Goal: Transaction & Acquisition: Purchase product/service

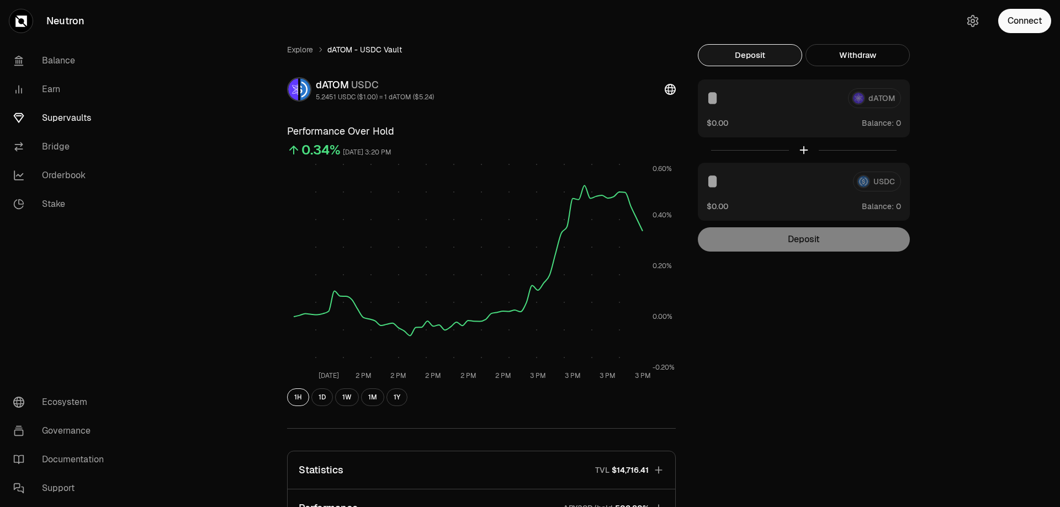
scroll to position [129, 0]
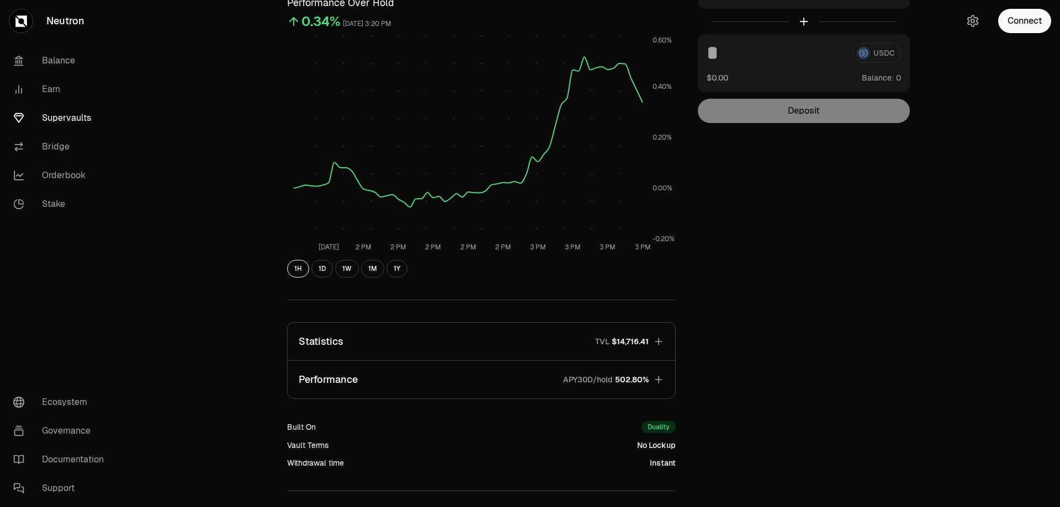
click at [659, 382] on icon "button" at bounding box center [658, 379] width 11 height 11
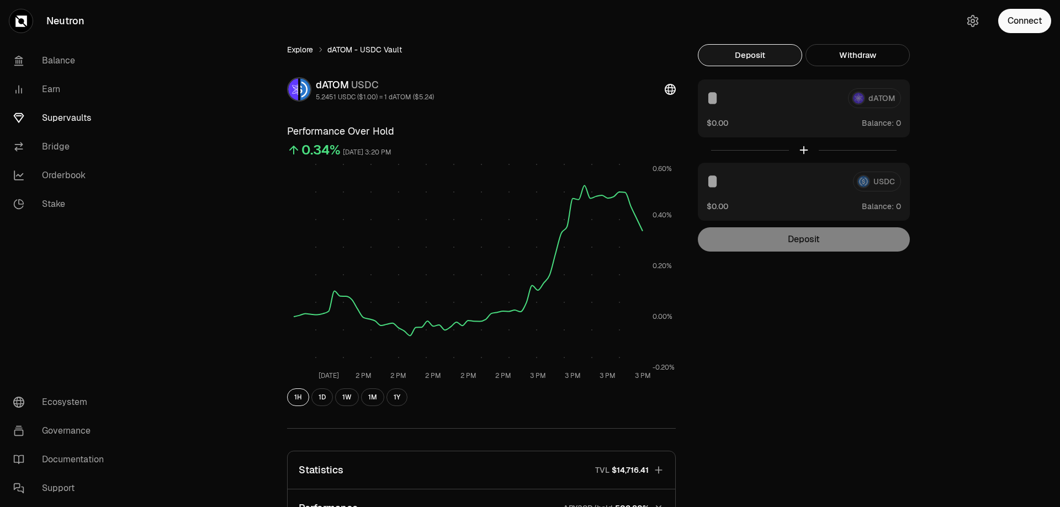
click at [293, 51] on link "Explore" at bounding box center [300, 49] width 26 height 11
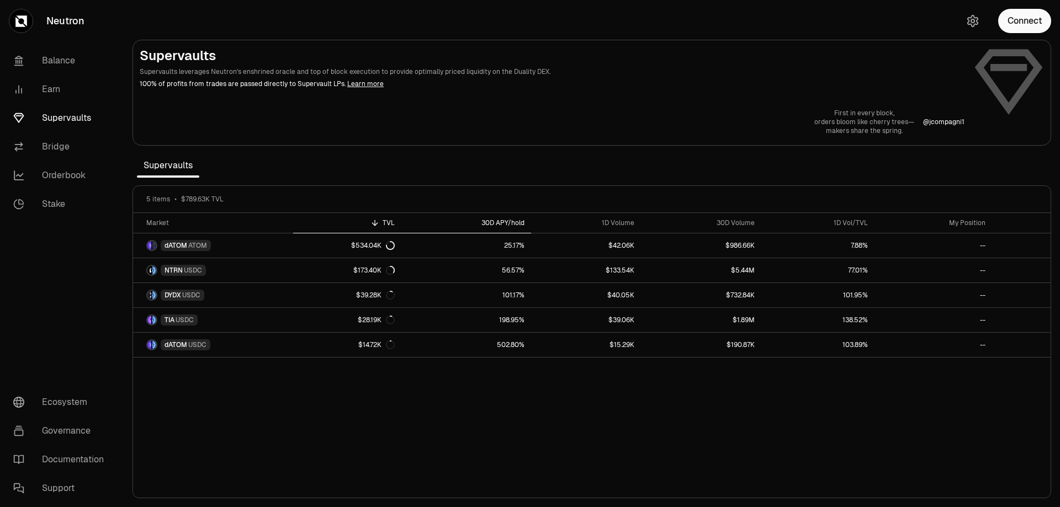
click at [518, 223] on div "30D APY/hold" at bounding box center [466, 223] width 117 height 9
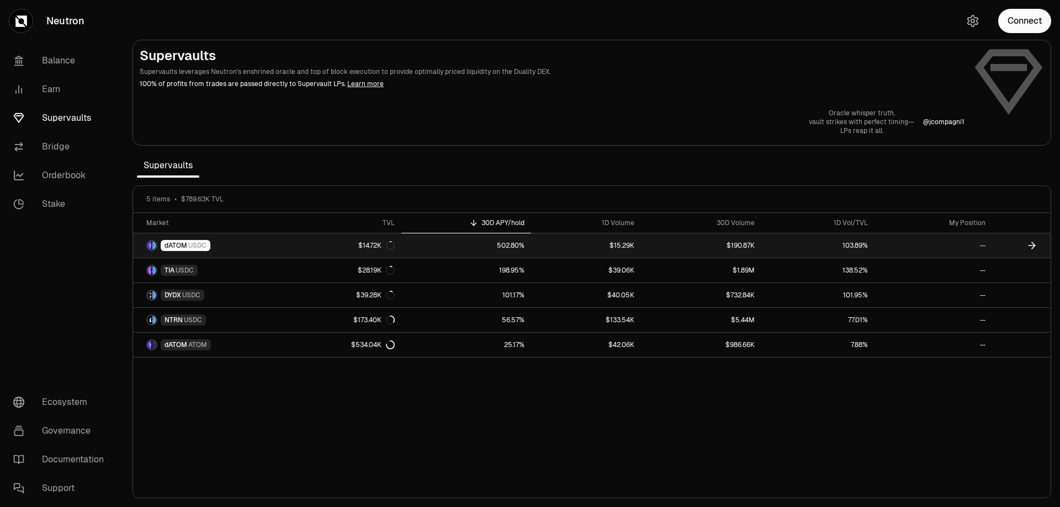
click at [178, 246] on span "dATOM" at bounding box center [176, 245] width 23 height 9
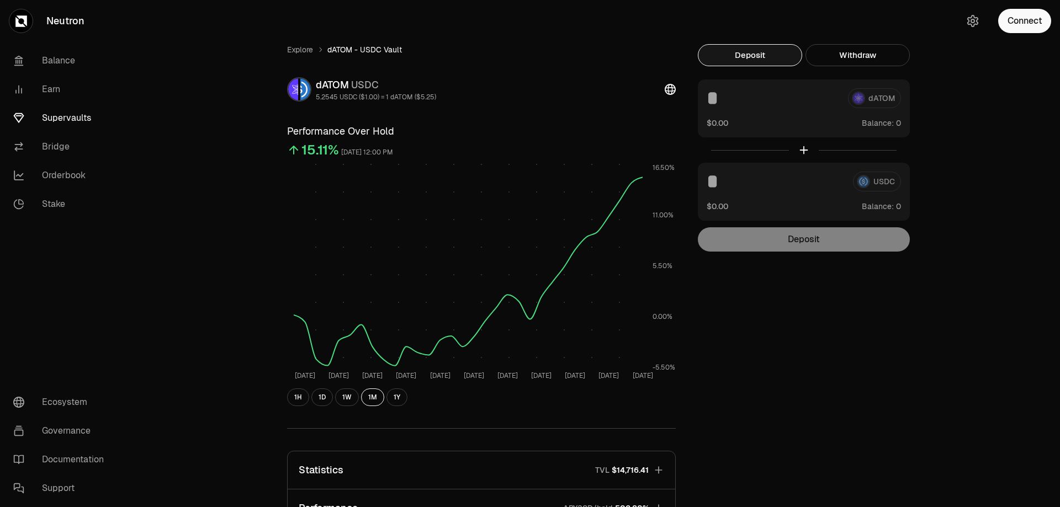
scroll to position [129, 0]
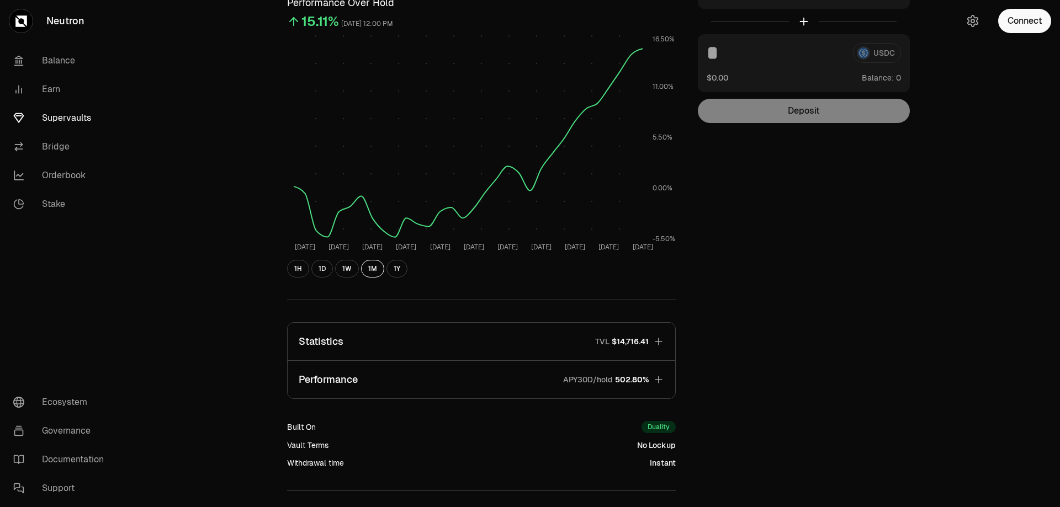
click at [657, 376] on icon "button" at bounding box center [658, 379] width 11 height 11
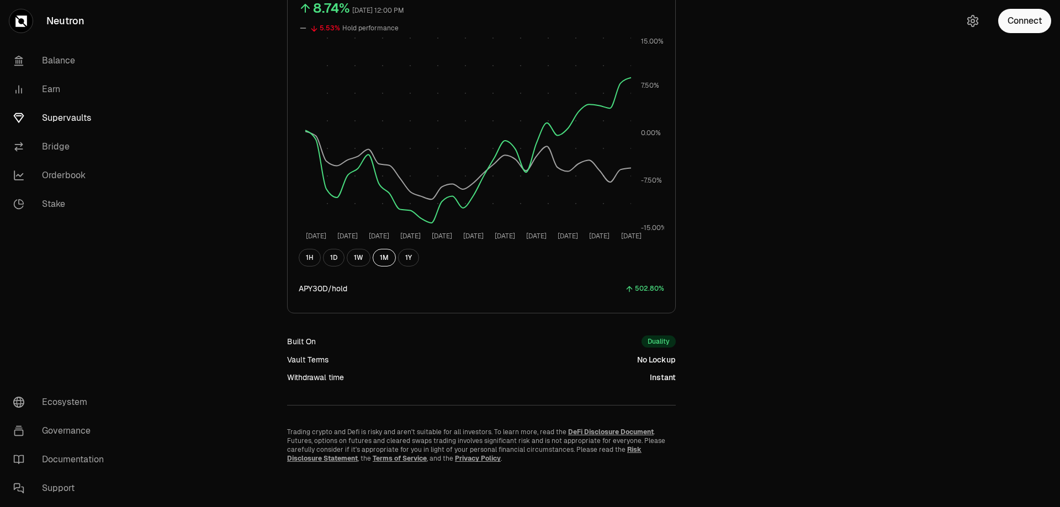
scroll to position [0, 0]
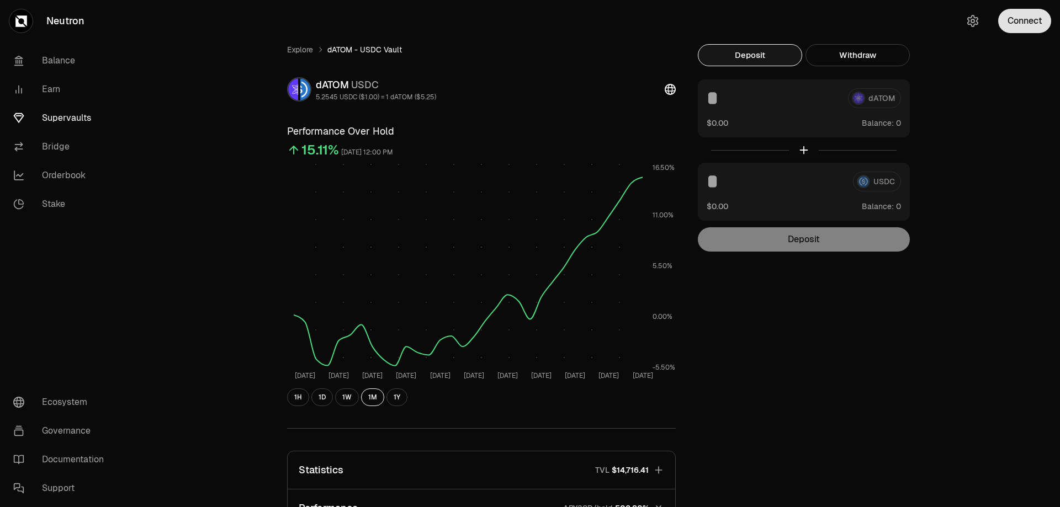
click at [1015, 25] on button "Connect" at bounding box center [1024, 21] width 53 height 24
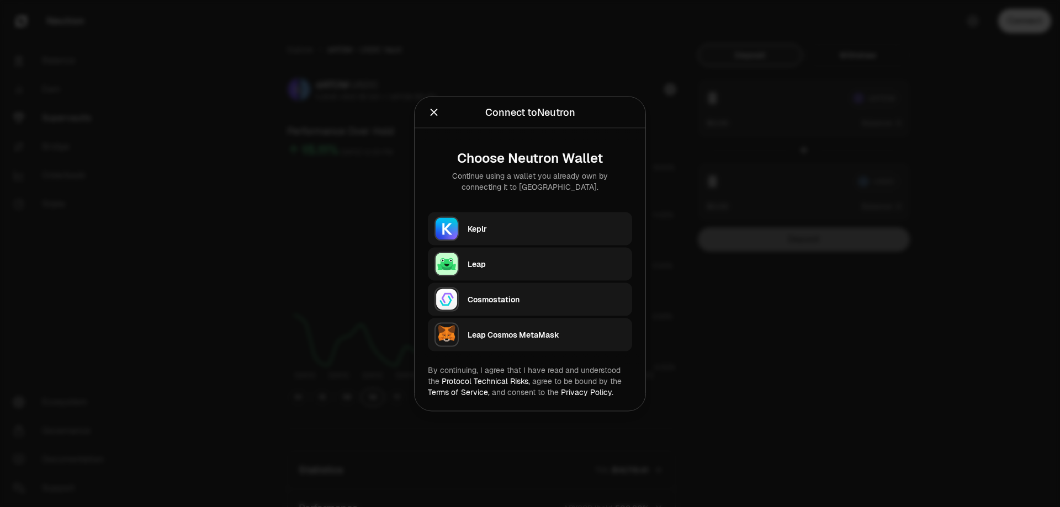
click at [527, 226] on div "Keplr" at bounding box center [547, 228] width 158 height 11
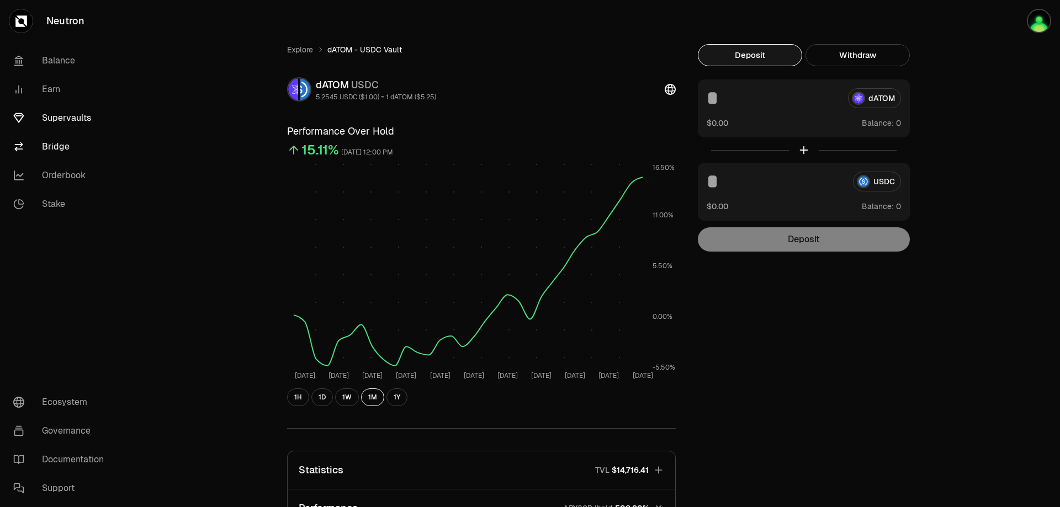
click at [61, 149] on link "Bridge" at bounding box center [61, 147] width 115 height 29
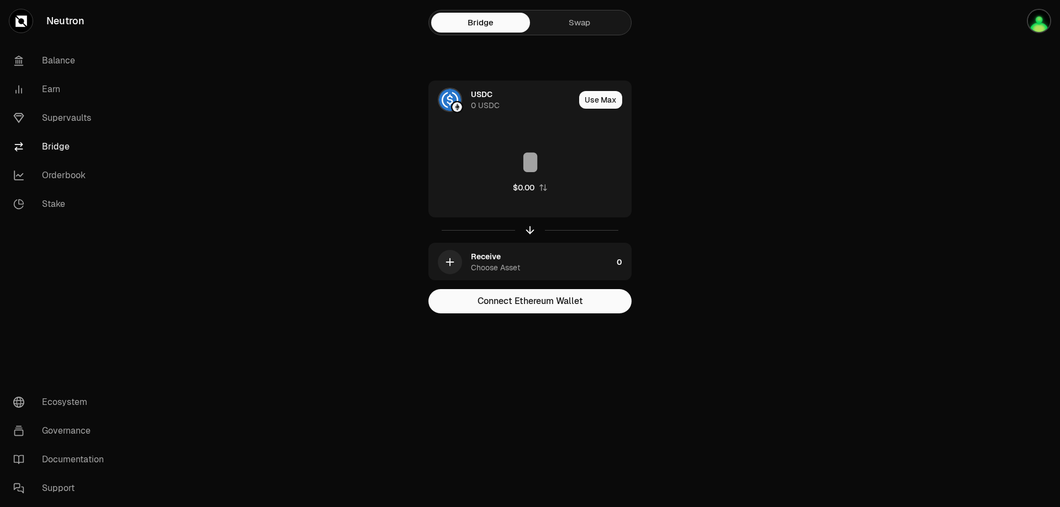
click at [601, 22] on link "Swap" at bounding box center [579, 23] width 99 height 20
